Goal: Task Accomplishment & Management: Manage account settings

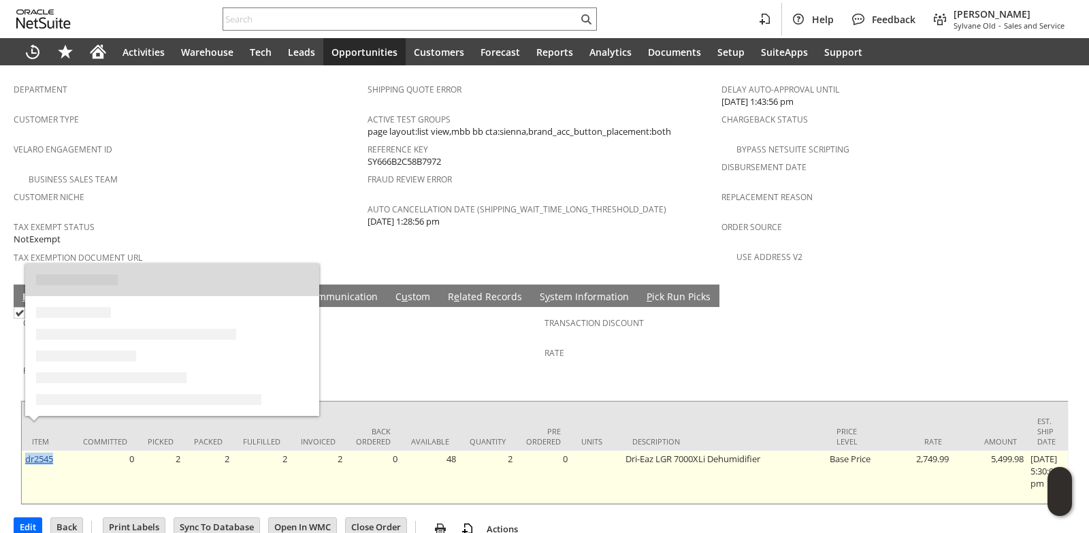
drag, startPoint x: 57, startPoint y: 428, endPoint x: 26, endPoint y: 428, distance: 31.3
click at [26, 451] on td "dr2545" at bounding box center [47, 477] width 51 height 53
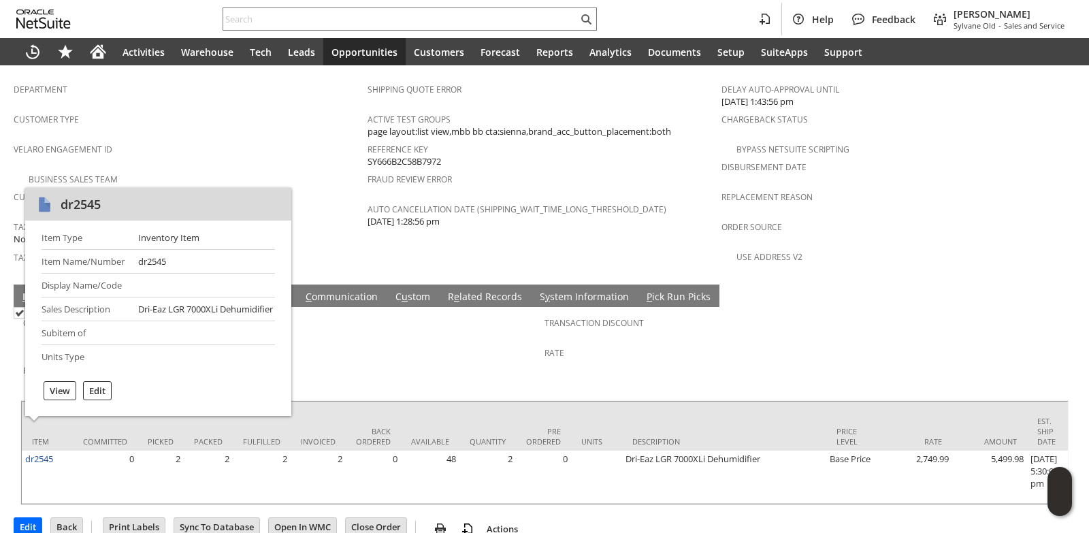
drag, startPoint x: 33, startPoint y: 428, endPoint x: 398, endPoint y: 334, distance: 376.0
click at [398, 361] on span "Promotion" at bounding box center [280, 369] width 515 height 16
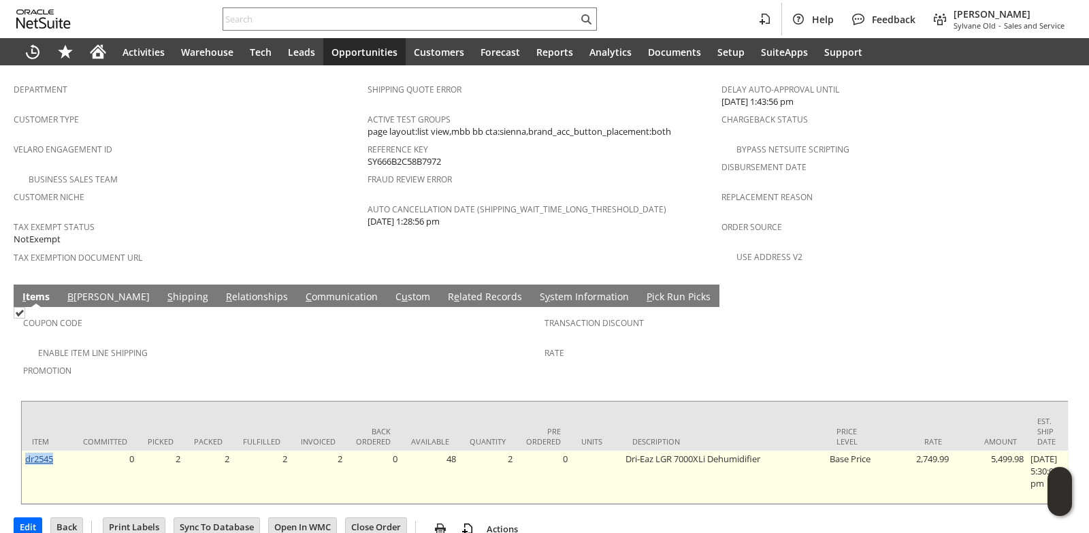
drag, startPoint x: 55, startPoint y: 428, endPoint x: 25, endPoint y: 428, distance: 30.0
click at [25, 451] on td "dr2545" at bounding box center [47, 477] width 51 height 53
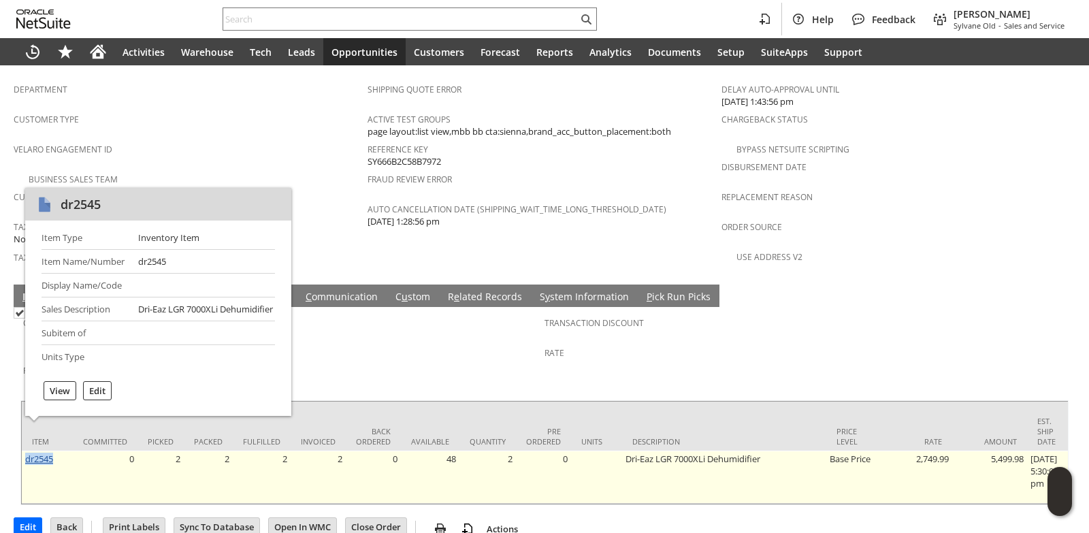
copy link "dr2545"
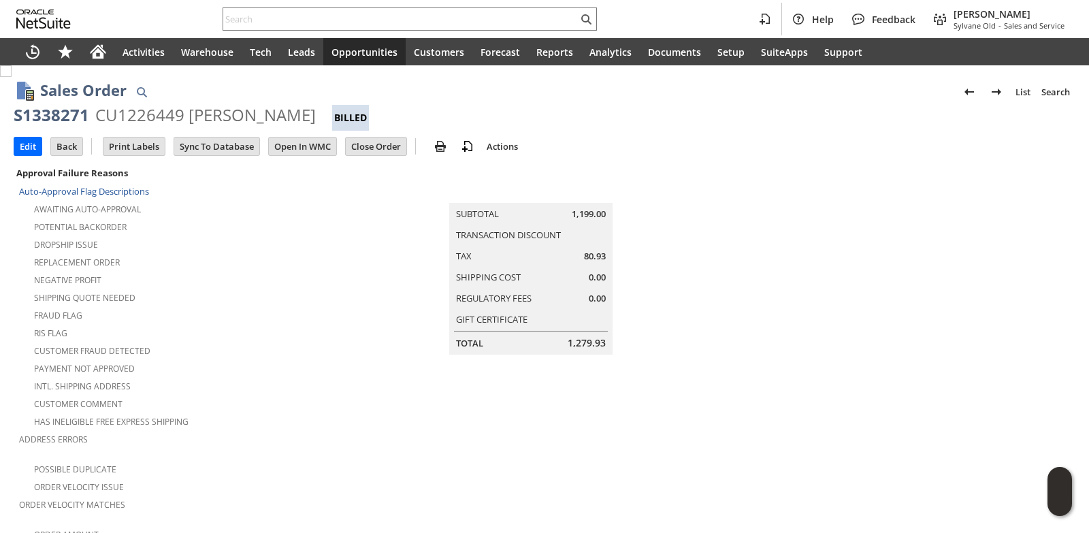
scroll to position [35, 0]
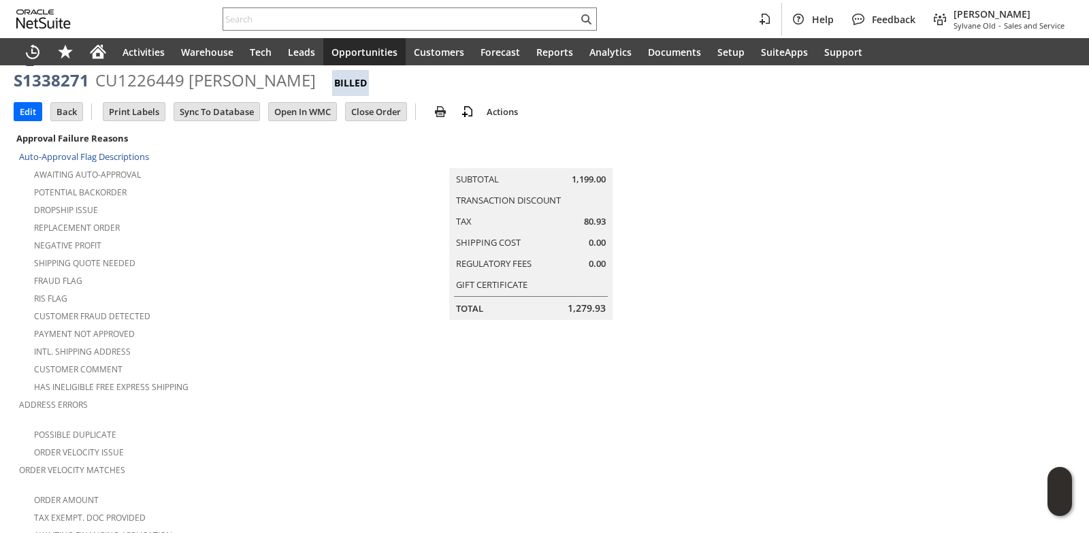
click at [354, 291] on div "RIS flag" at bounding box center [191, 297] width 345 height 16
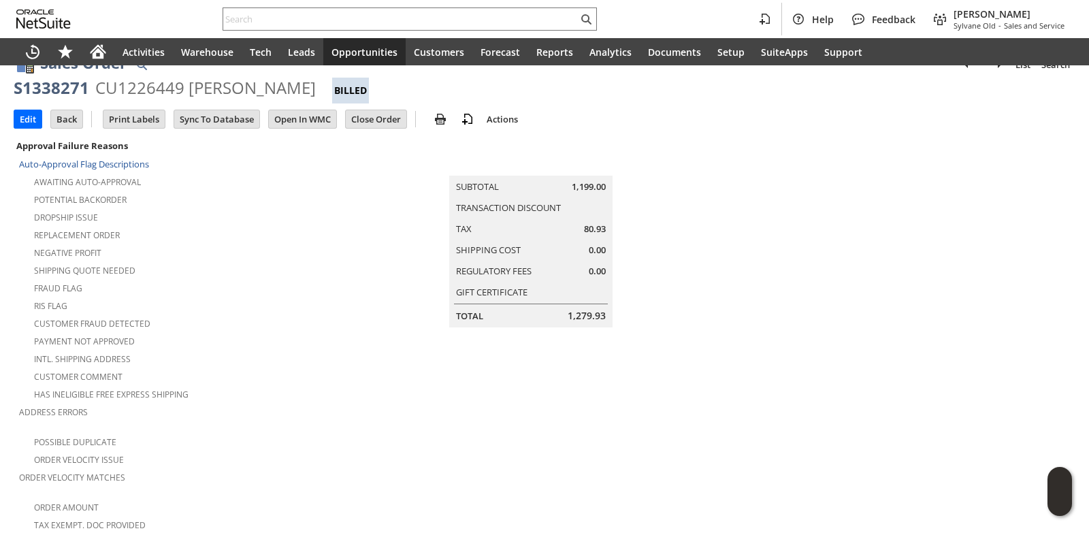
scroll to position [0, 0]
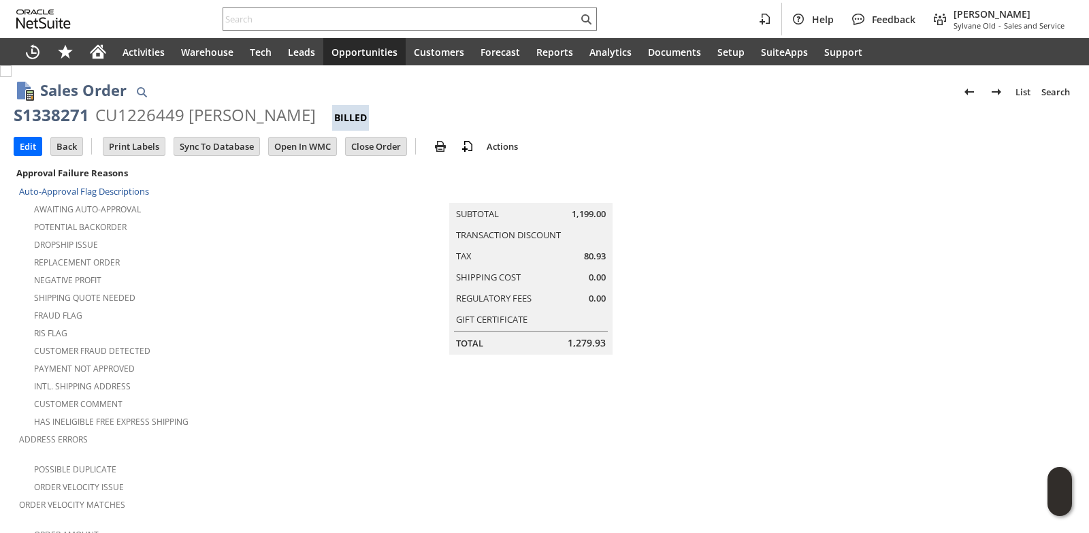
drag, startPoint x: 185, startPoint y: 111, endPoint x: 342, endPoint y: 115, distance: 157.3
click at [316, 115] on div "CU1226449 [PERSON_NAME]" at bounding box center [205, 115] width 221 height 22
copy div "[PERSON_NAME]"
